Goal: Check status: Check status

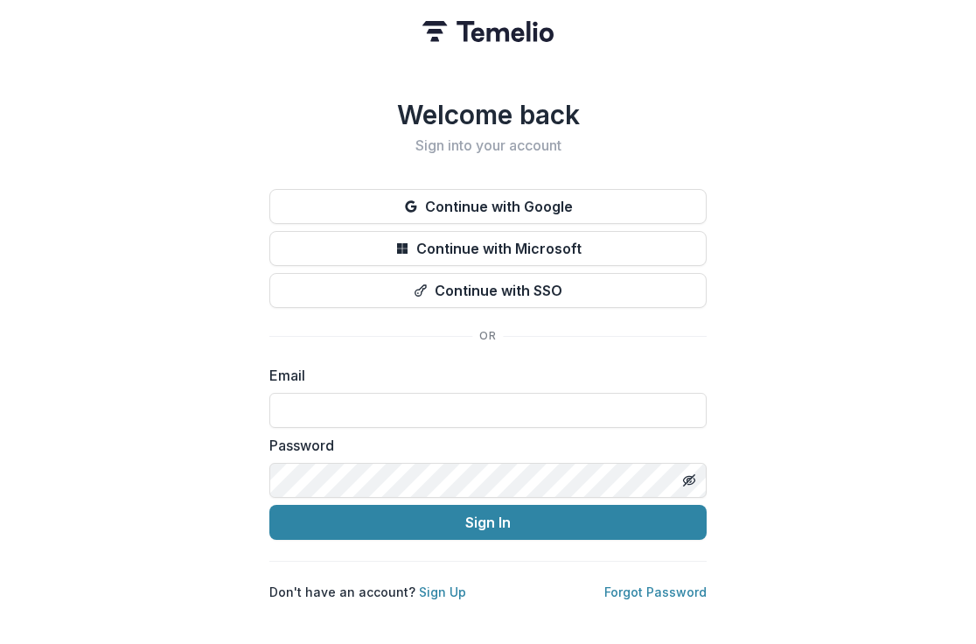
click at [333, 393] on input at bounding box center [487, 410] width 437 height 35
type input "**********"
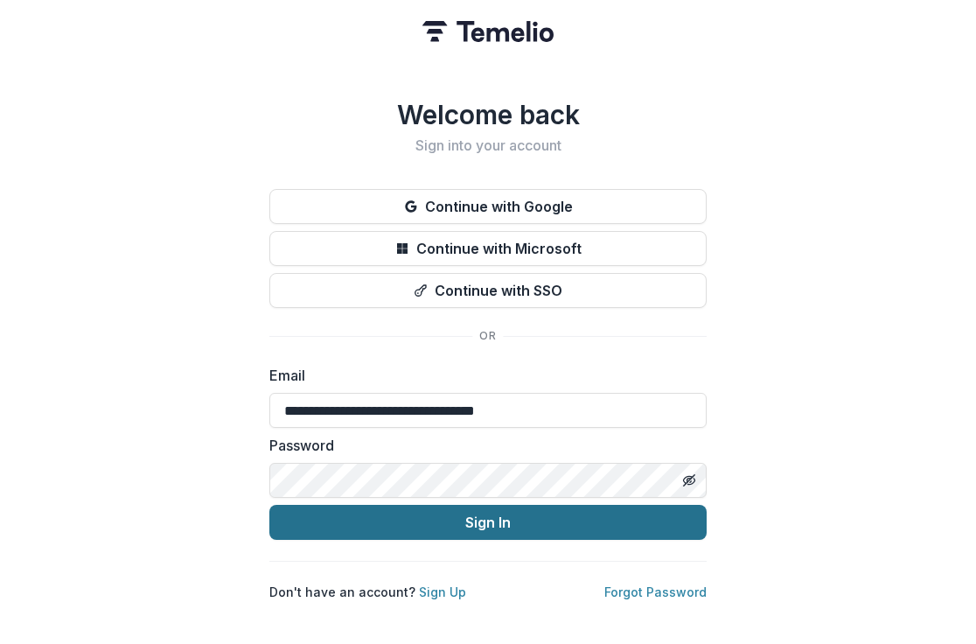
click at [482, 513] on button "Sign In" at bounding box center [487, 522] width 437 height 35
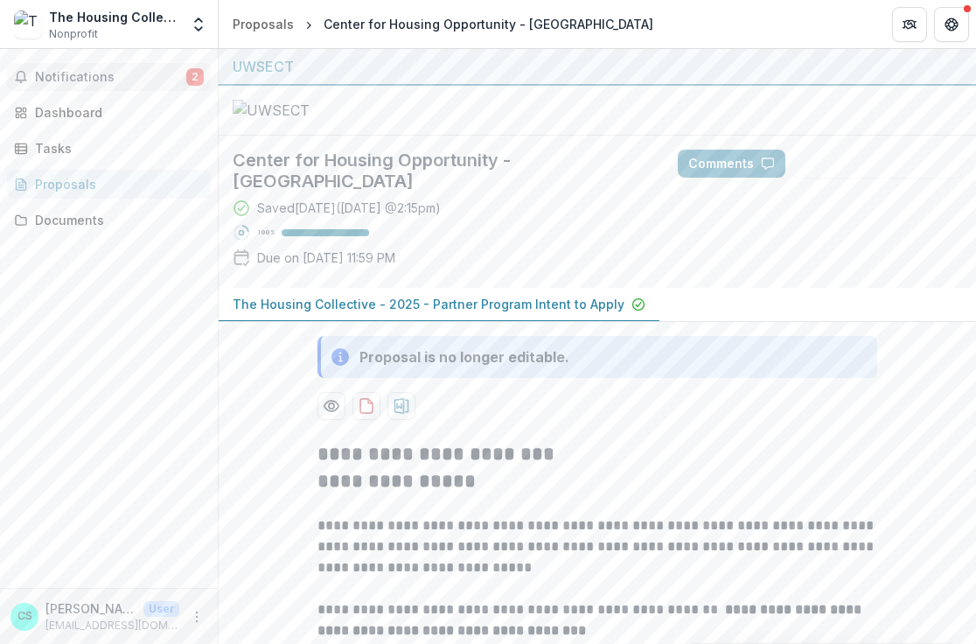
click at [193, 75] on span "2" at bounding box center [194, 76] width 17 height 17
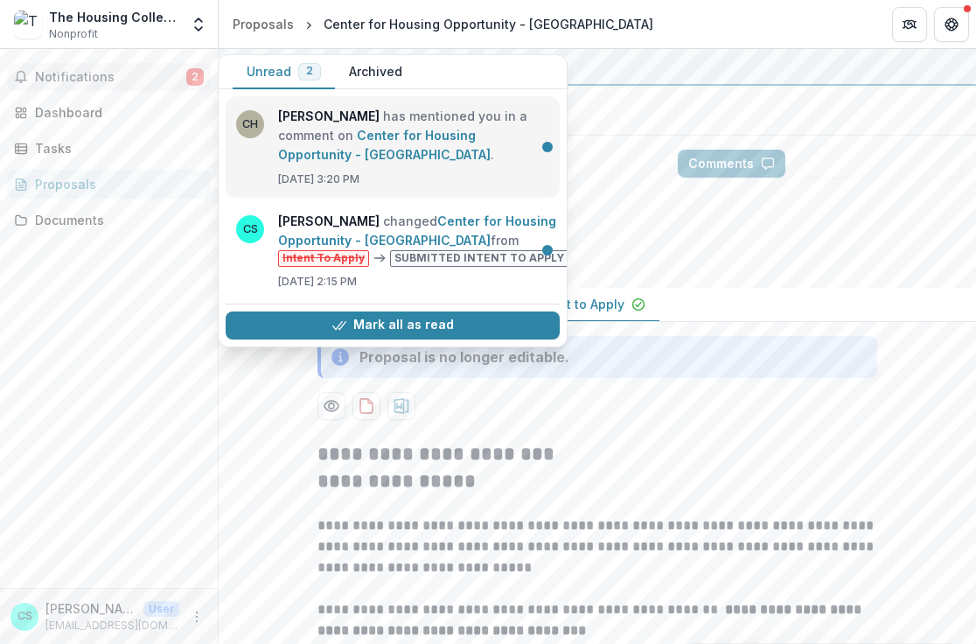
click at [442, 135] on link "Center for Housing Opportunity - [GEOGRAPHIC_DATA]" at bounding box center [384, 145] width 213 height 34
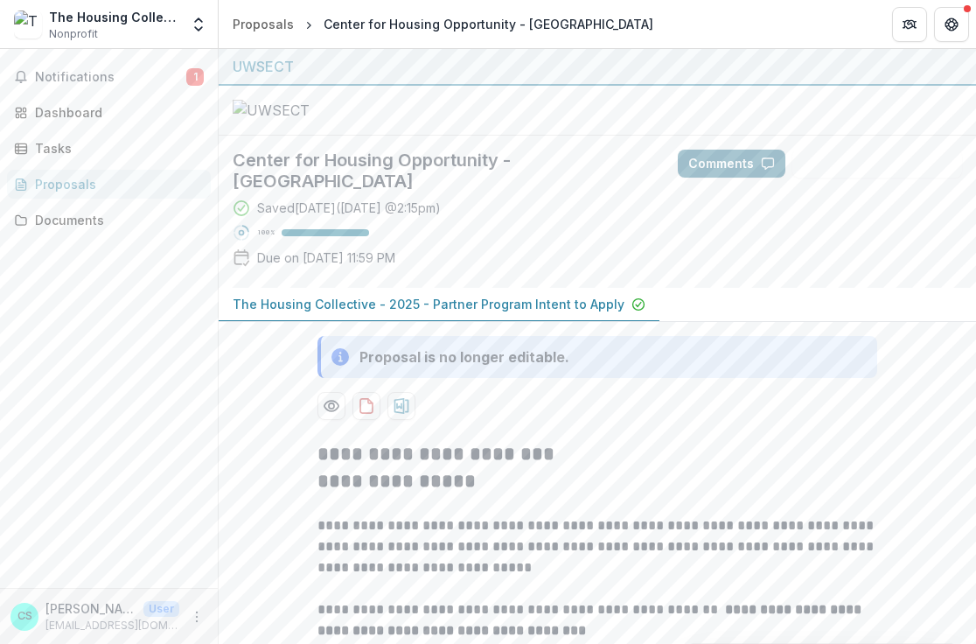
click at [755, 178] on button "Comments" at bounding box center [732, 164] width 108 height 28
